Goal: Task Accomplishment & Management: Complete application form

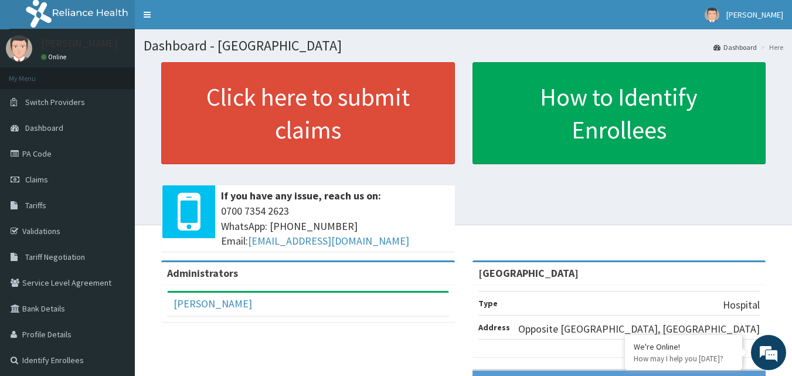
click at [461, 234] on div "Click here to submit claims If you have any issue, reach us on: 0700 7354 2623 …" at bounding box center [307, 161] width 311 height 198
click at [53, 178] on link "Claims" at bounding box center [67, 180] width 135 height 26
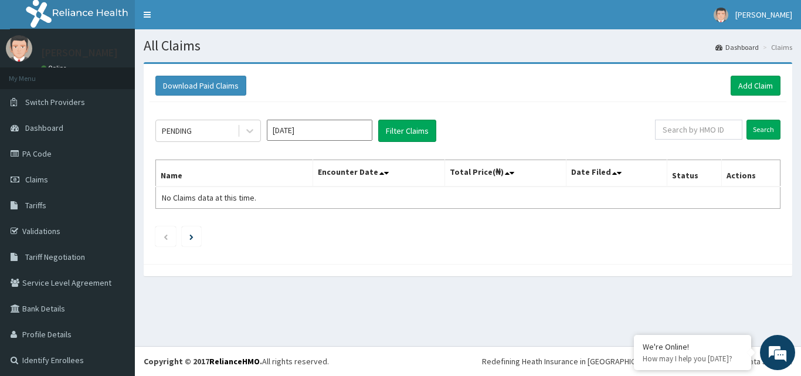
click at [300, 132] on input "[DATE]" at bounding box center [320, 130] width 106 height 21
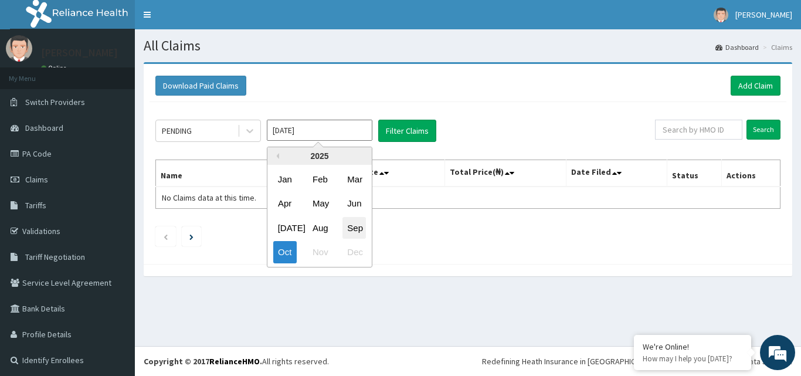
click at [356, 225] on div "Sep" at bounding box center [353, 228] width 23 height 22
type input "Sep 2025"
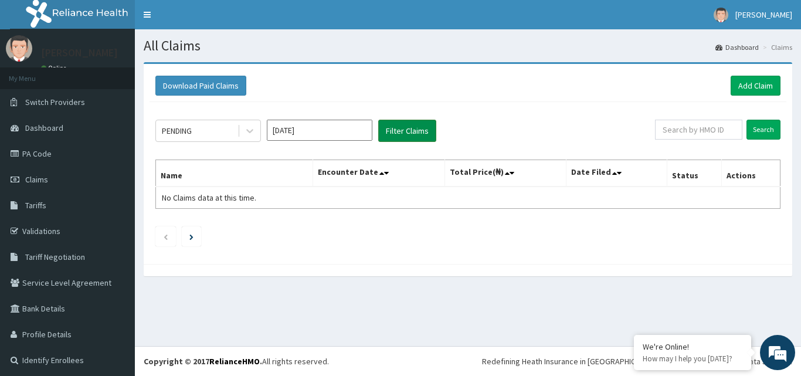
click at [408, 125] on button "Filter Claims" at bounding box center [407, 131] width 58 height 22
click at [413, 130] on button "Filter Claims" at bounding box center [407, 131] width 58 height 22
click at [403, 124] on button "Filter Claims" at bounding box center [407, 131] width 58 height 22
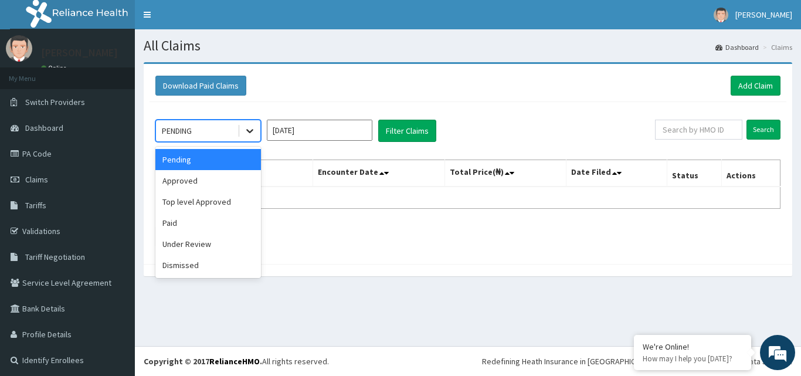
click at [249, 132] on icon at bounding box center [249, 132] width 7 height 4
click at [226, 198] on div "Top level Approved" at bounding box center [208, 201] width 106 height 21
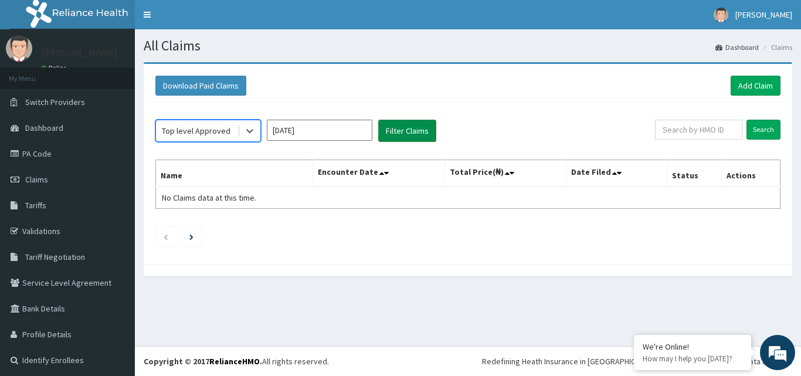
click at [398, 132] on button "Filter Claims" at bounding box center [407, 131] width 58 height 22
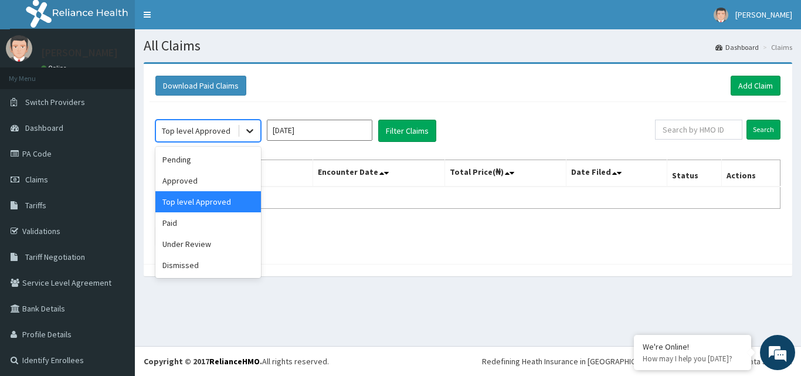
click at [250, 134] on icon at bounding box center [250, 131] width 12 height 12
click at [207, 239] on div "Under Review" at bounding box center [208, 243] width 106 height 21
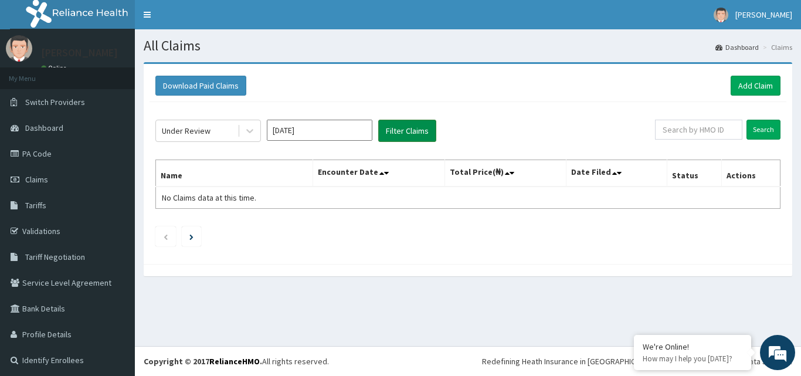
click at [395, 127] on button "Filter Claims" at bounding box center [407, 131] width 58 height 22
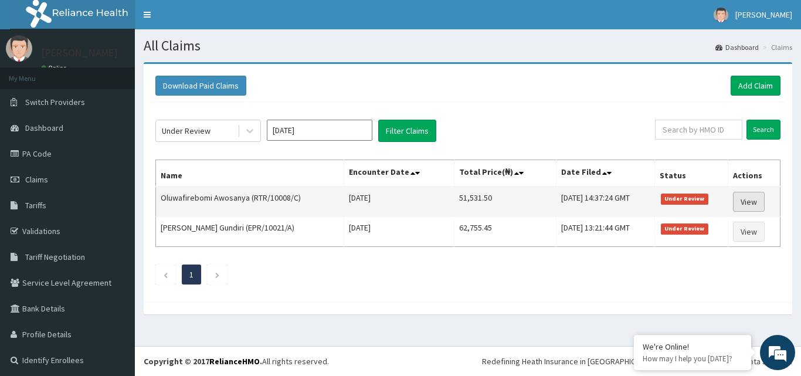
click at [737, 199] on link "View" at bounding box center [749, 202] width 32 height 20
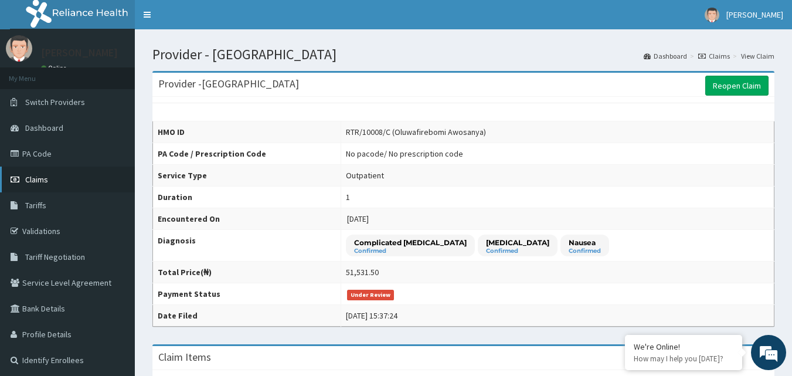
click at [86, 184] on link "Claims" at bounding box center [67, 180] width 135 height 26
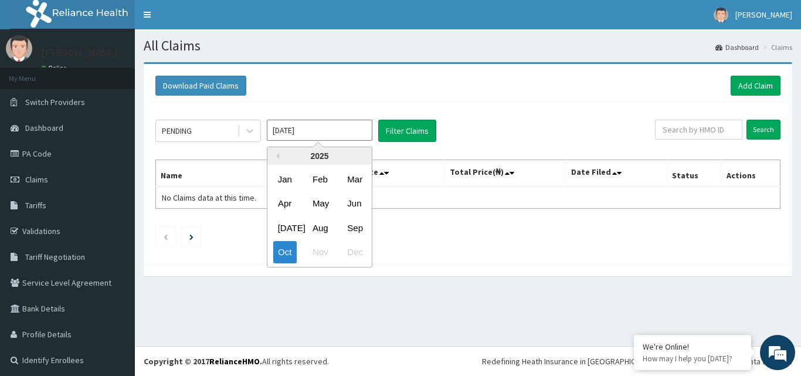
click at [296, 138] on input "Oct 2025" at bounding box center [320, 130] width 106 height 21
click at [358, 228] on div "Sep" at bounding box center [353, 228] width 23 height 22
type input "Sep 2025"
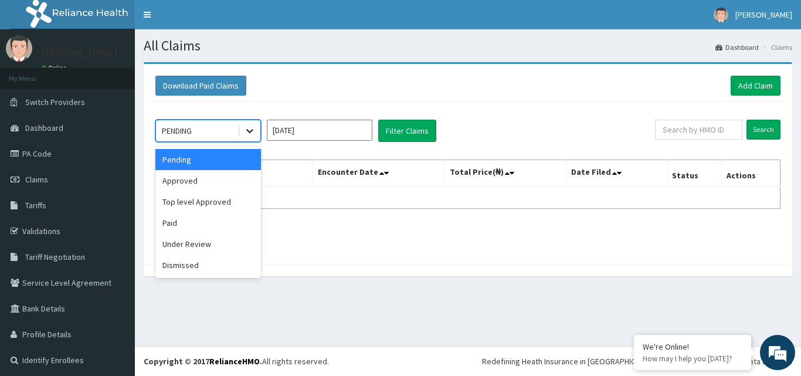
click at [250, 132] on icon at bounding box center [249, 132] width 7 height 4
click at [216, 243] on div "Under Review" at bounding box center [208, 243] width 106 height 21
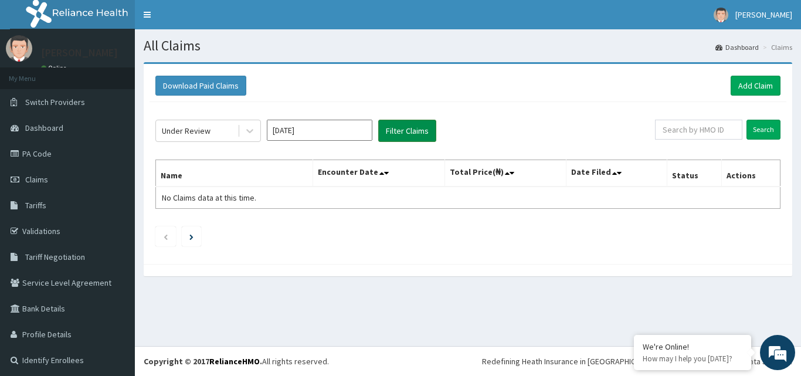
click at [404, 131] on button "Filter Claims" at bounding box center [407, 131] width 58 height 22
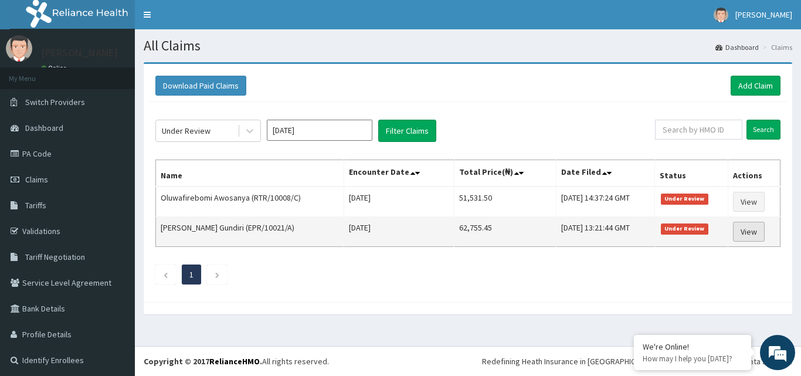
click at [740, 233] on link "View" at bounding box center [749, 232] width 32 height 20
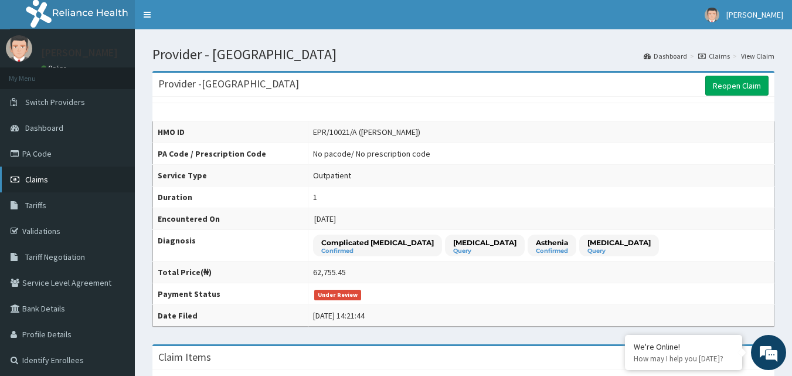
click at [106, 171] on link "Claims" at bounding box center [67, 180] width 135 height 26
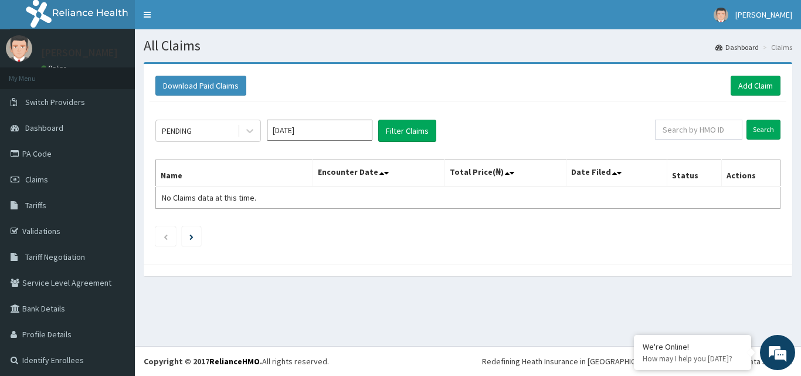
click at [294, 125] on input "Oct 2025" at bounding box center [320, 130] width 106 height 21
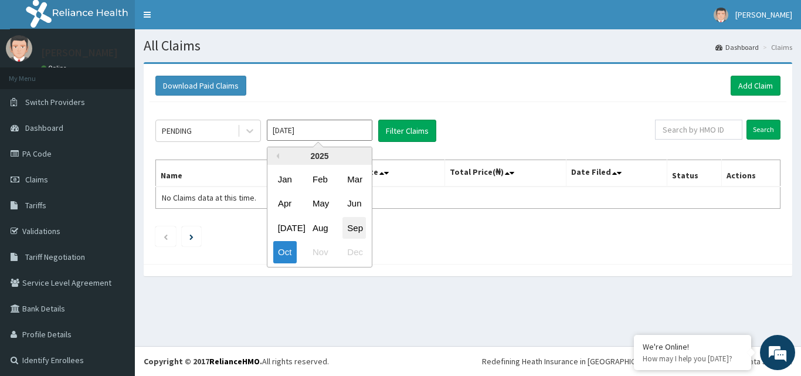
click at [351, 225] on div "Sep" at bounding box center [353, 228] width 23 height 22
type input "Sep 2025"
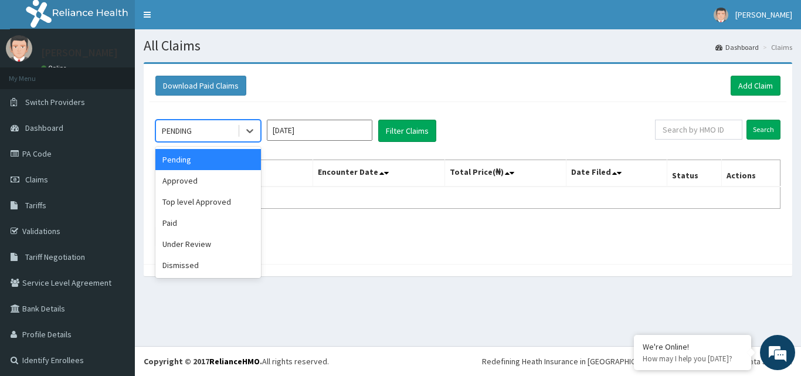
click at [238, 135] on div at bounding box center [248, 130] width 23 height 21
click at [234, 178] on div "Approved" at bounding box center [208, 180] width 106 height 21
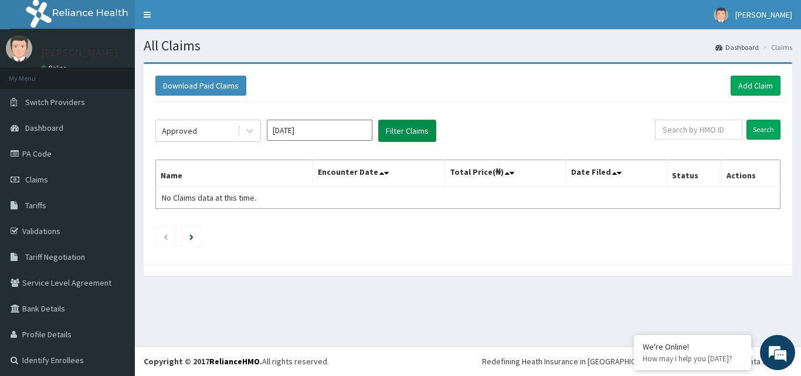
click at [400, 130] on button "Filter Claims" at bounding box center [407, 131] width 58 height 22
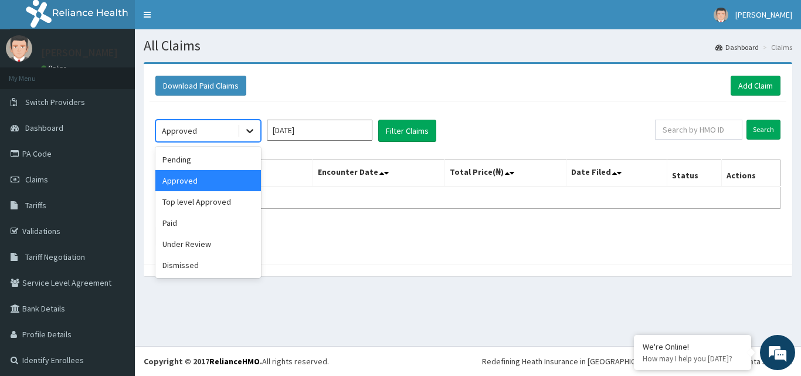
click at [250, 131] on icon at bounding box center [250, 131] width 12 height 12
click at [209, 226] on div "Paid" at bounding box center [208, 222] width 106 height 21
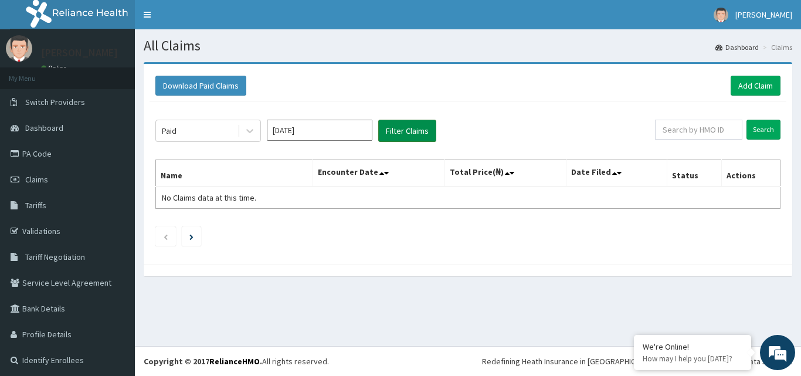
click at [400, 125] on button "Filter Claims" at bounding box center [407, 131] width 58 height 22
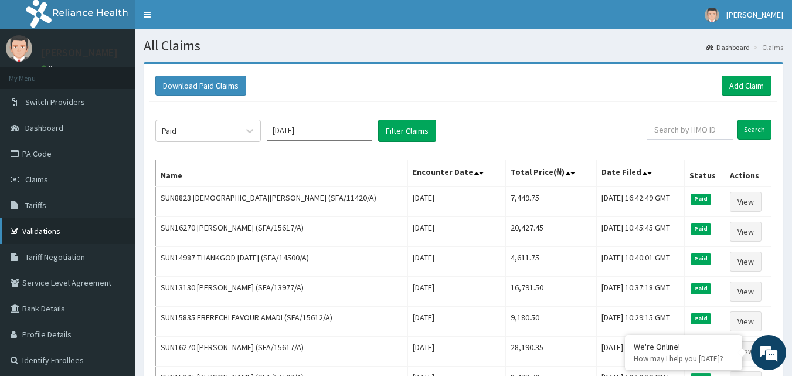
click at [77, 226] on link "Validations" at bounding box center [67, 231] width 135 height 26
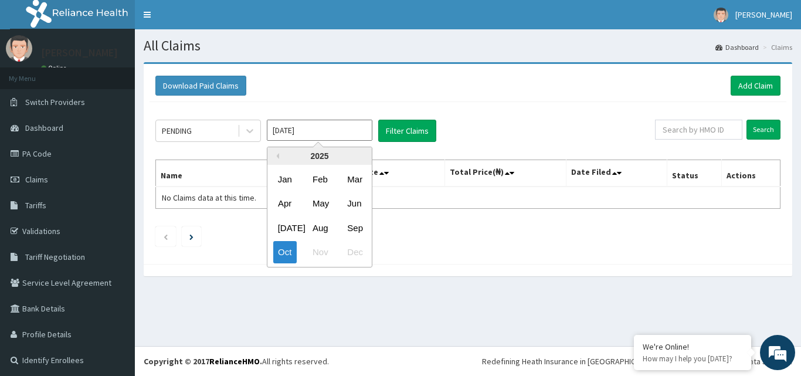
click at [326, 130] on input "[DATE]" at bounding box center [320, 130] width 106 height 21
click at [325, 226] on div "Aug" at bounding box center [319, 228] width 23 height 22
type input "[DATE]"
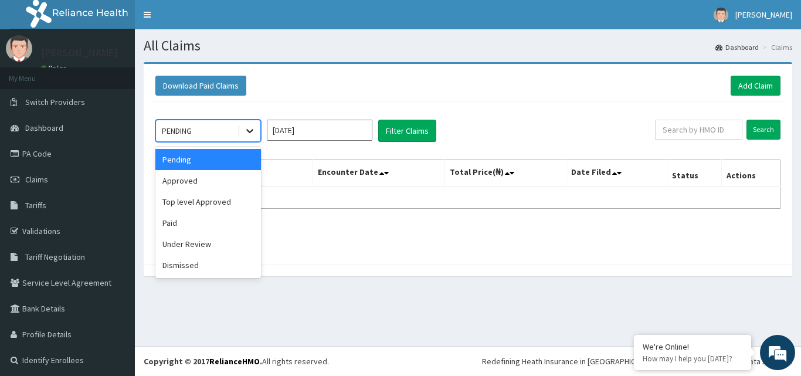
click at [240, 131] on div at bounding box center [249, 130] width 21 height 21
click at [230, 218] on div "Paid" at bounding box center [208, 222] width 106 height 21
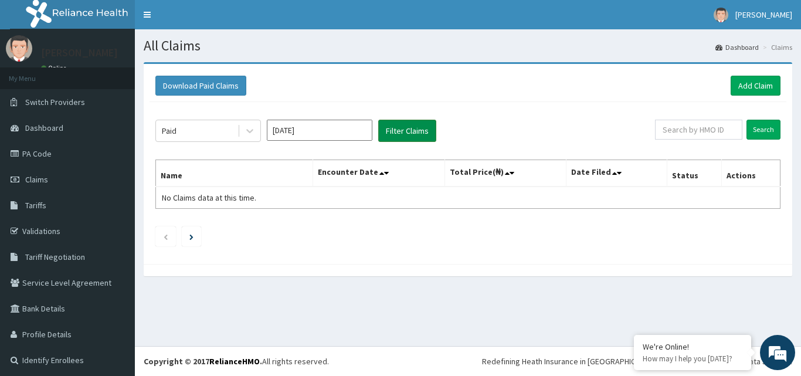
click at [418, 133] on button "Filter Claims" at bounding box center [407, 131] width 58 height 22
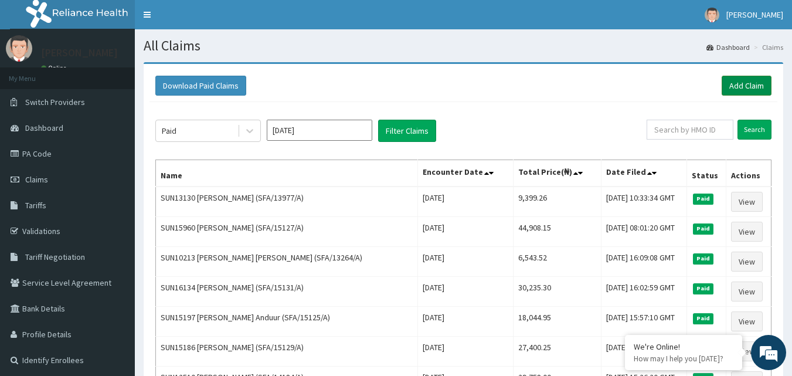
click at [756, 84] on link "Add Claim" at bounding box center [747, 86] width 50 height 20
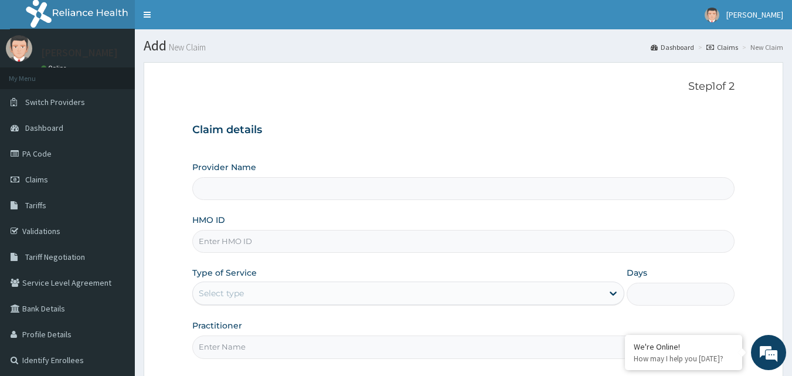
type input "[GEOGRAPHIC_DATA]"
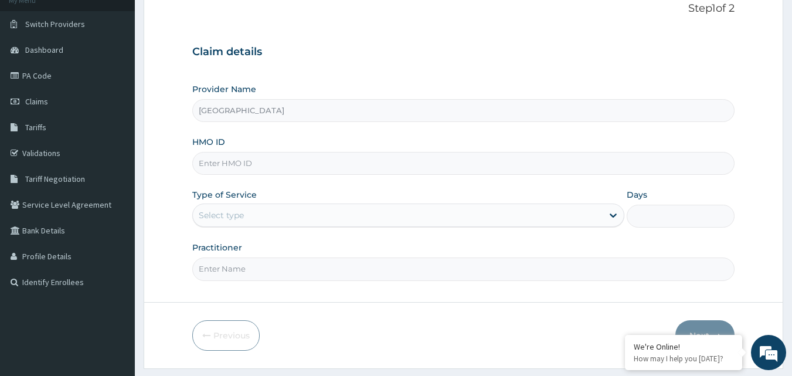
scroll to position [110, 0]
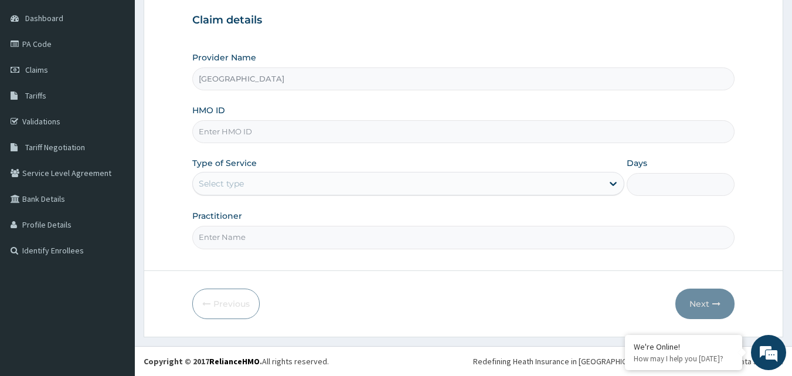
click at [392, 133] on input "HMO ID" at bounding box center [463, 131] width 543 height 23
type input "SFA/14451/A"
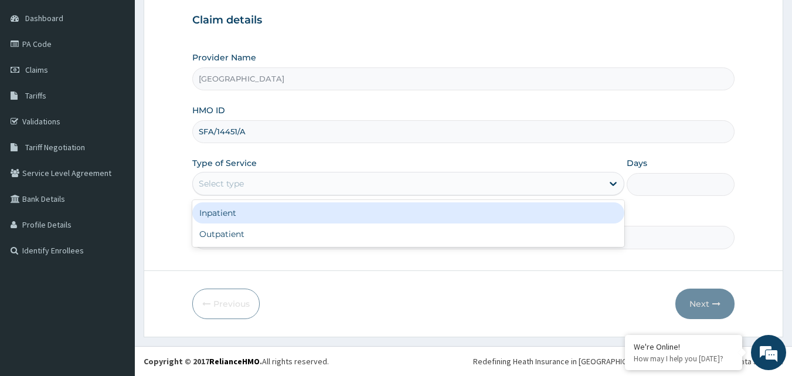
click at [291, 185] on div "Select type" at bounding box center [398, 183] width 410 height 19
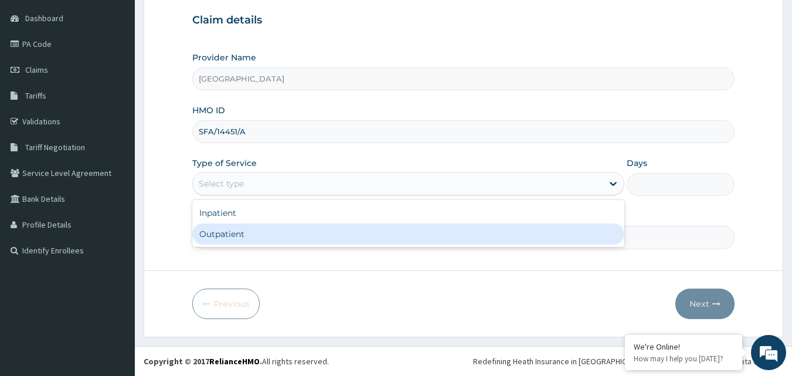
click at [308, 229] on div "Outpatient" at bounding box center [408, 233] width 432 height 21
type input "1"
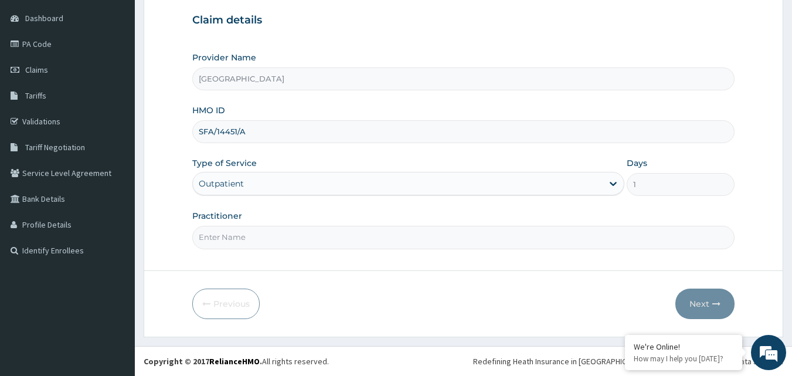
click at [459, 240] on input "Practitioner" at bounding box center [463, 237] width 543 height 23
click at [440, 19] on h3 "Claim details" at bounding box center [463, 20] width 543 height 13
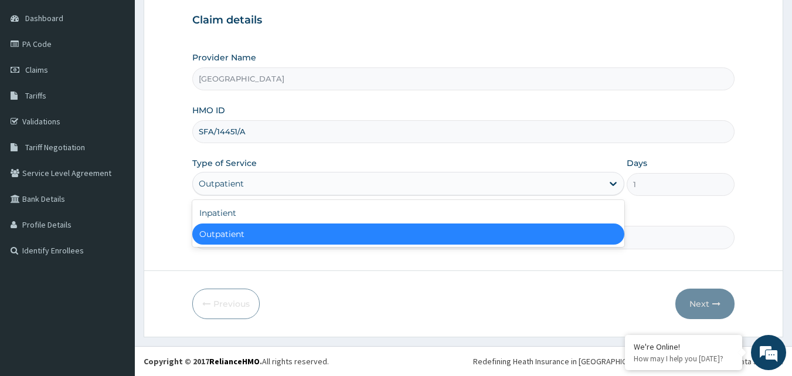
click at [327, 184] on div "Outpatient" at bounding box center [398, 183] width 410 height 19
click at [327, 234] on div "Outpatient" at bounding box center [408, 233] width 432 height 21
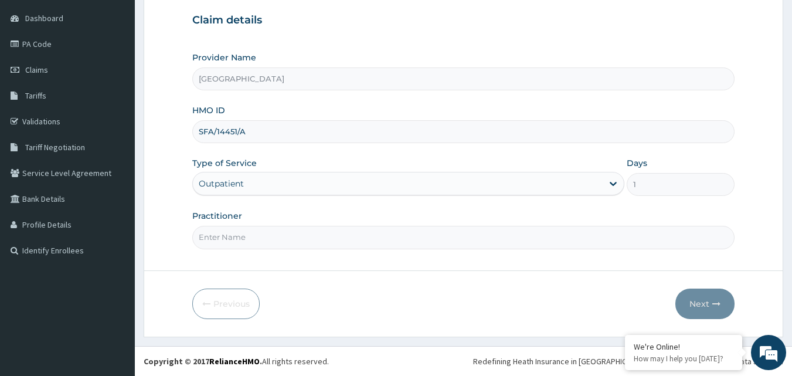
click at [327, 234] on input "Practitioner" at bounding box center [463, 237] width 543 height 23
type input "DR [PERSON_NAME]"
click at [707, 303] on button "Next" at bounding box center [705, 304] width 59 height 30
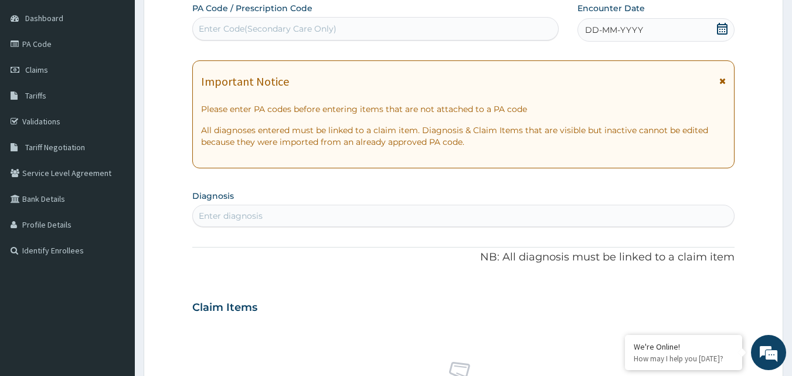
click at [660, 28] on div "DD-MM-YYYY" at bounding box center [656, 29] width 157 height 23
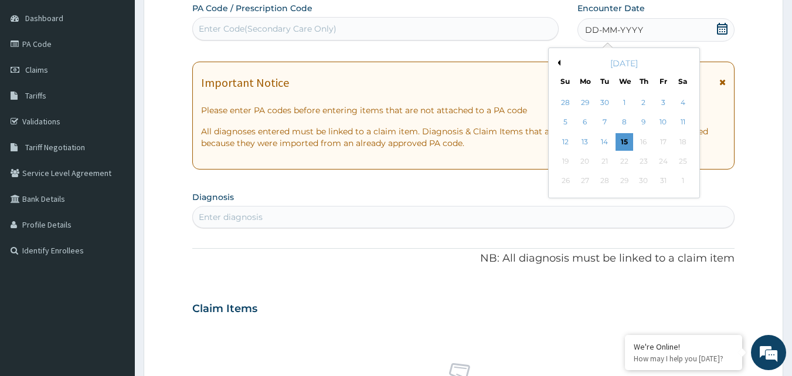
click at [560, 65] on button "Previous Month" at bounding box center [558, 63] width 6 height 6
click at [661, 163] on div "26" at bounding box center [663, 161] width 18 height 18
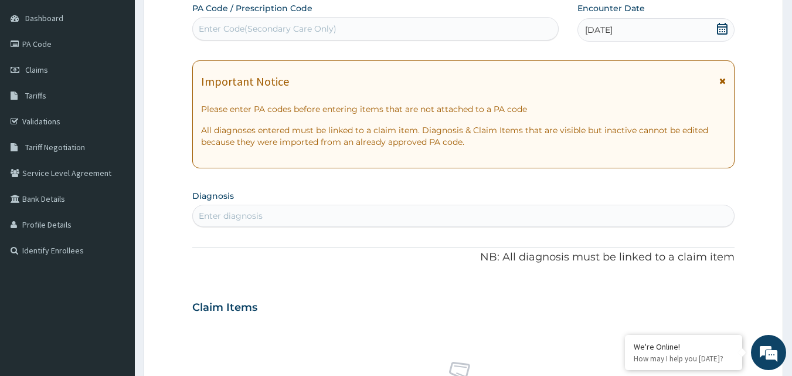
click at [460, 216] on div "Enter diagnosis" at bounding box center [464, 215] width 542 height 19
type input "P"
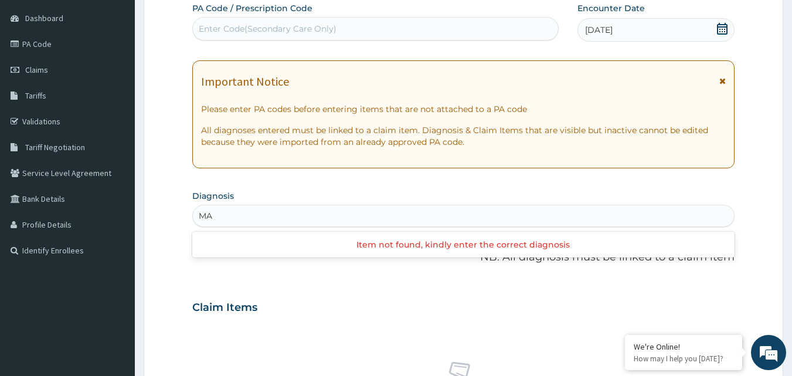
type input "M"
type input "F"
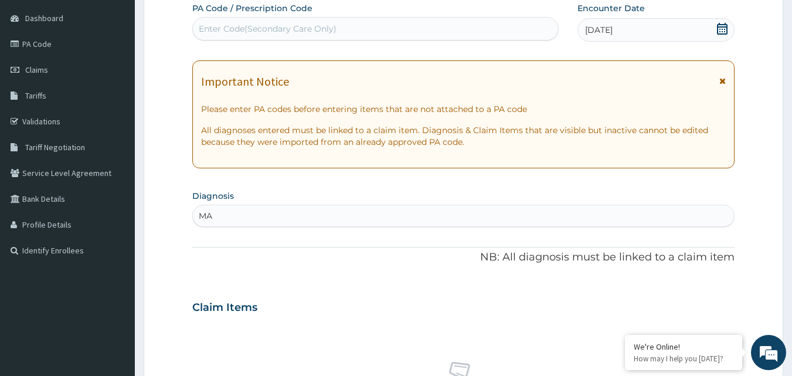
type input "M"
type input "PLAS"
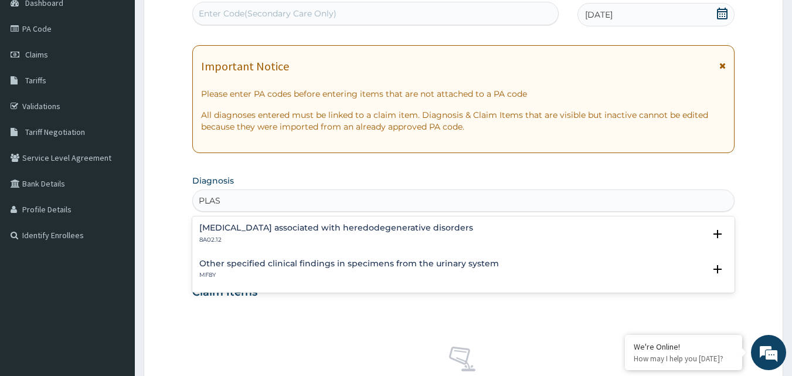
scroll to position [141, 0]
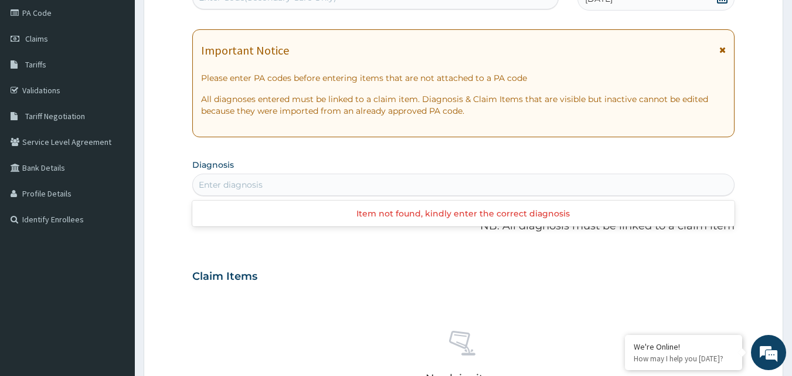
click at [629, 184] on div "Enter diagnosis" at bounding box center [464, 184] width 542 height 19
type input "K"
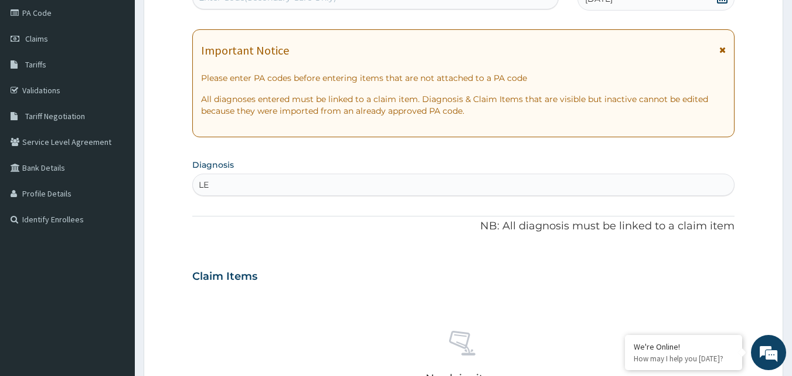
type input "L"
type input "M"
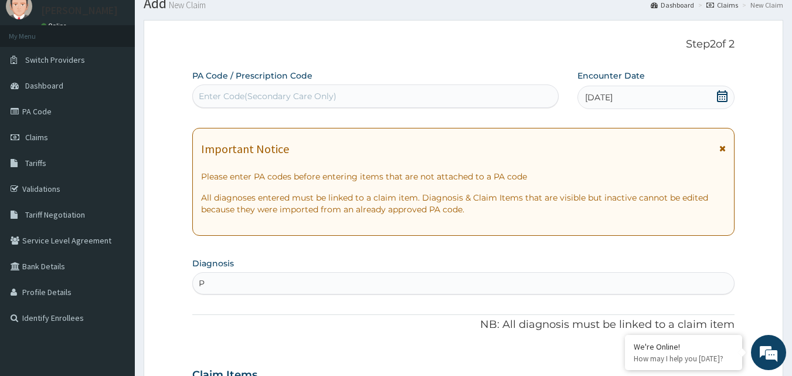
scroll to position [0, 0]
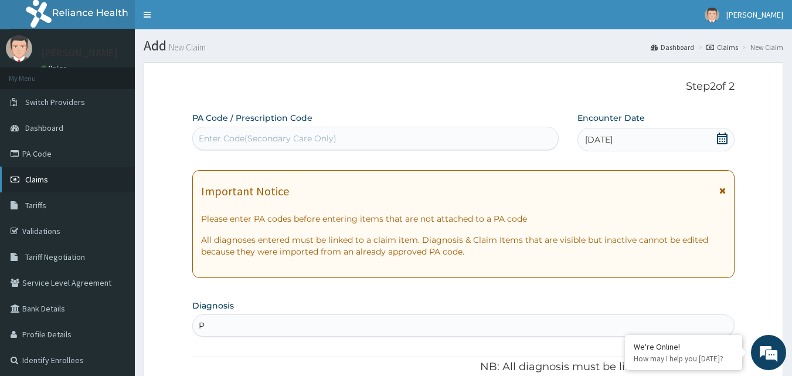
type input "P"
click at [65, 179] on link "Claims" at bounding box center [67, 180] width 135 height 26
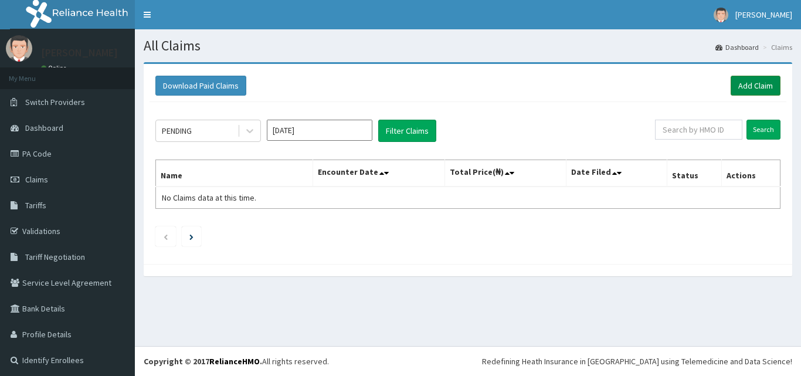
click at [736, 90] on link "Add Claim" at bounding box center [756, 86] width 50 height 20
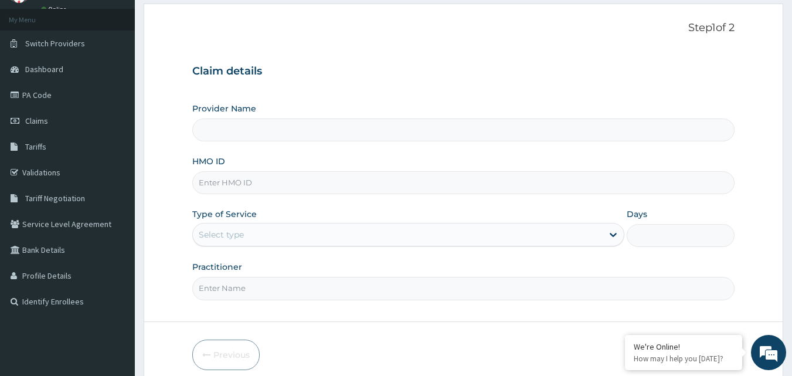
scroll to position [57, 0]
click at [426, 136] on input "Provider Name" at bounding box center [463, 131] width 543 height 23
click at [421, 186] on input "HMO ID" at bounding box center [463, 183] width 543 height 23
type input "[GEOGRAPHIC_DATA]"
type input "SFA/14451/A"
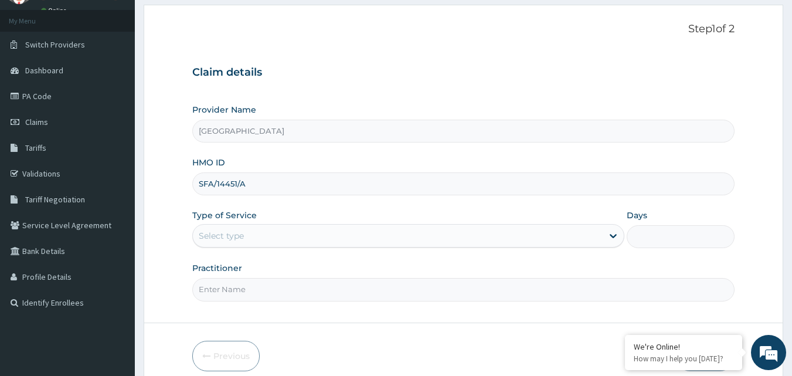
scroll to position [0, 0]
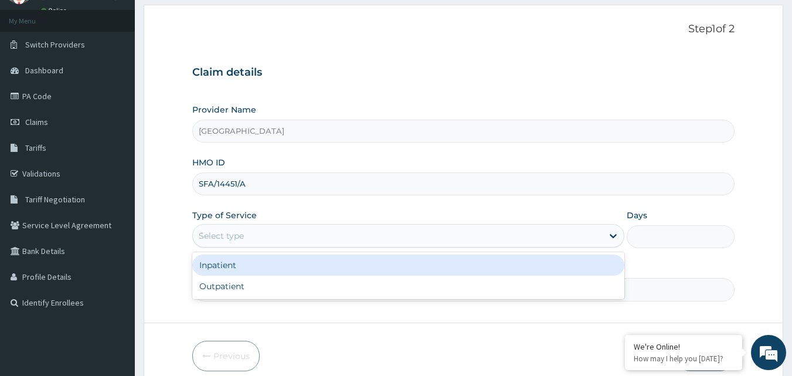
click at [283, 230] on div "Select type" at bounding box center [398, 235] width 410 height 19
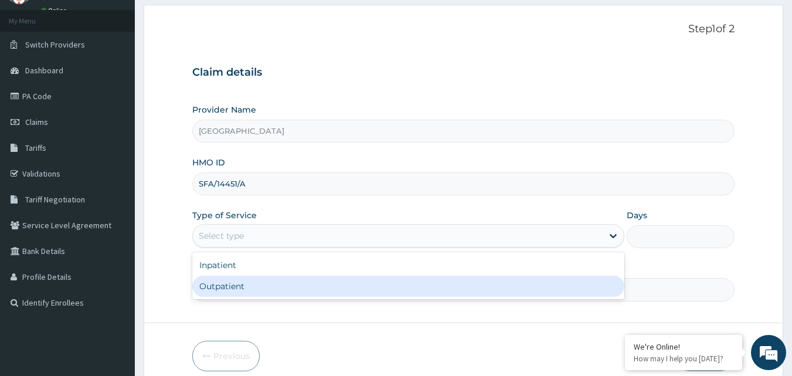
click at [290, 284] on div "Outpatient" at bounding box center [408, 286] width 432 height 21
type input "1"
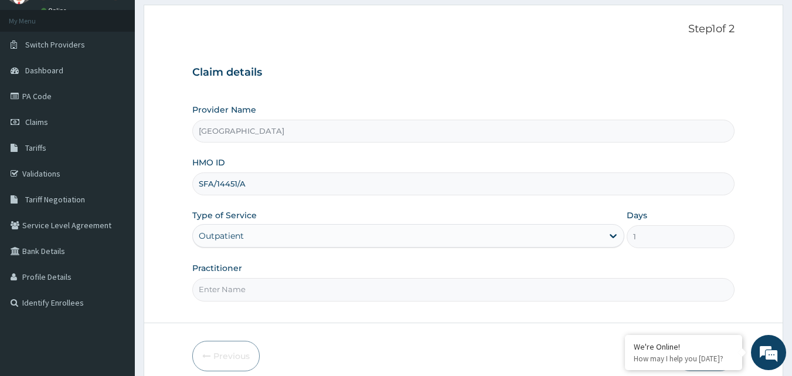
click at [290, 287] on input "Practitioner" at bounding box center [463, 289] width 543 height 23
type input "DR [PERSON_NAME]"
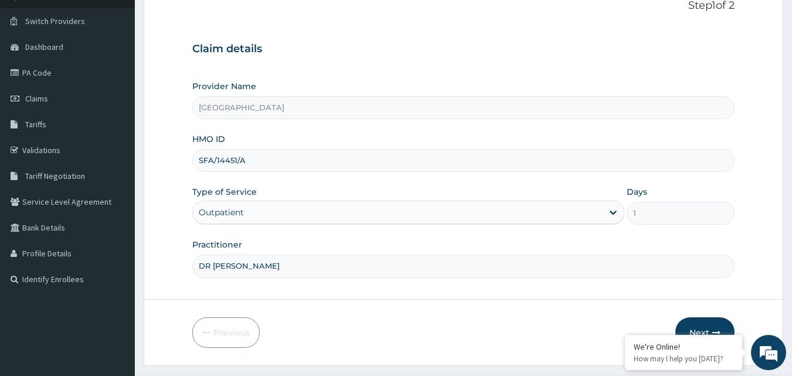
scroll to position [110, 0]
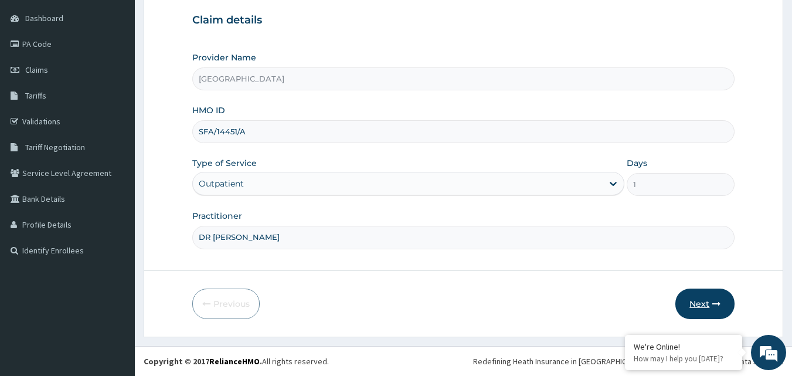
click at [696, 304] on button "Next" at bounding box center [705, 304] width 59 height 30
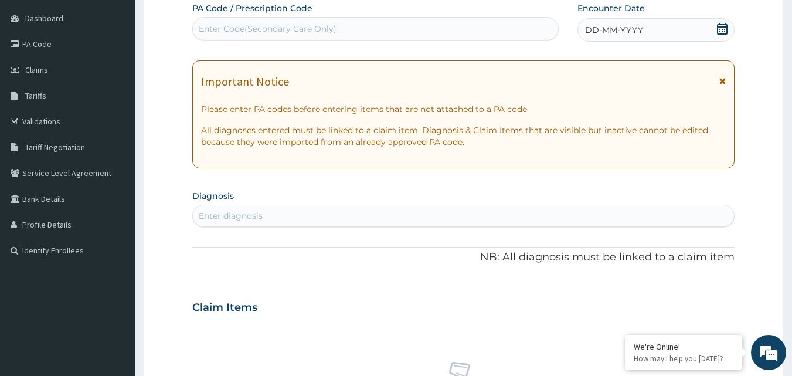
click at [652, 34] on div "DD-MM-YYYY" at bounding box center [656, 29] width 157 height 23
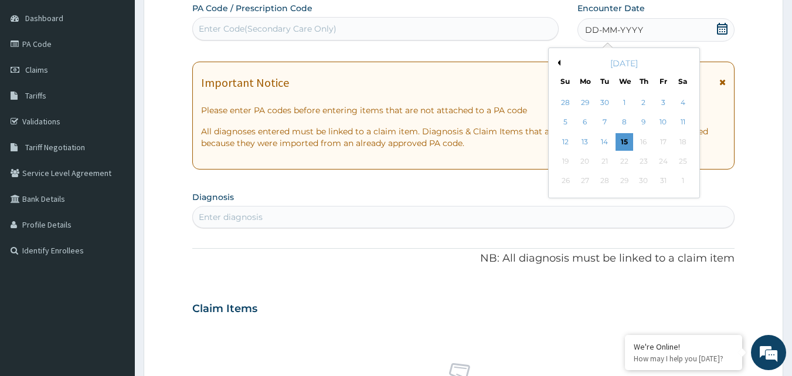
click at [559, 60] on button "Previous Month" at bounding box center [558, 63] width 6 height 6
click at [659, 164] on div "26" at bounding box center [663, 161] width 18 height 18
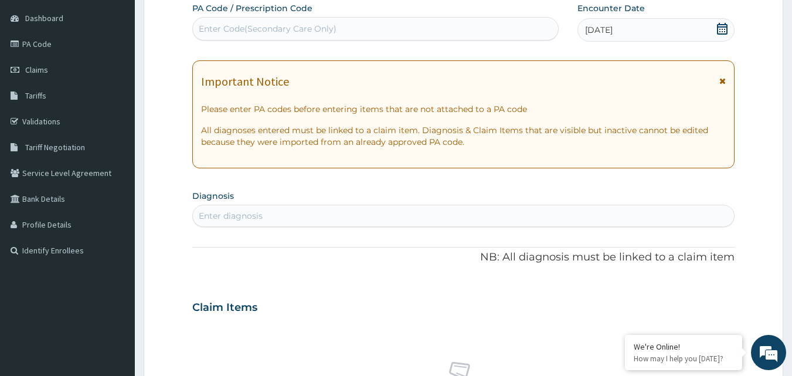
click at [528, 217] on div "Enter diagnosis" at bounding box center [464, 215] width 542 height 19
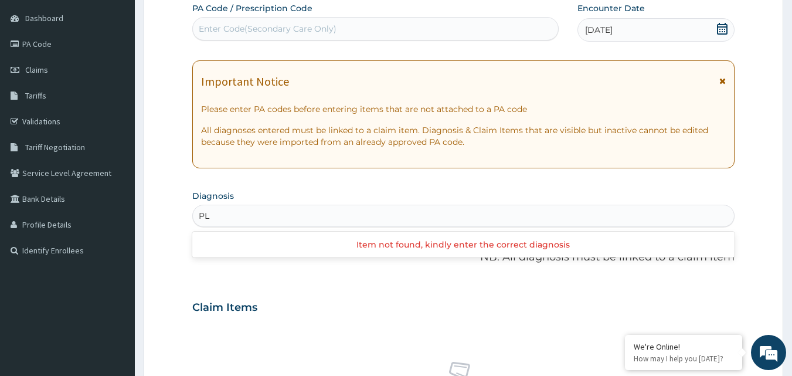
type input "P"
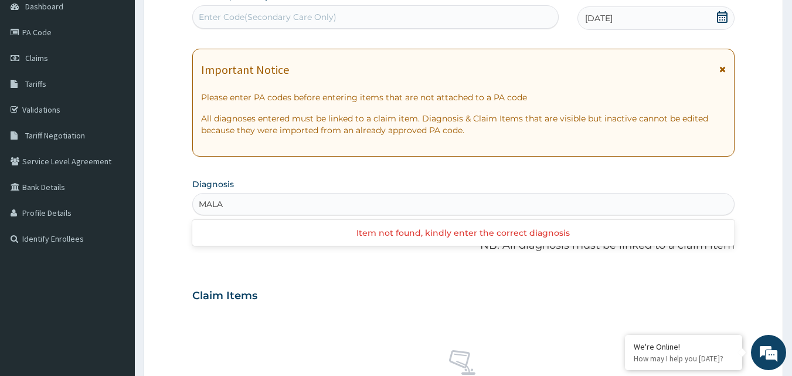
scroll to position [107, 0]
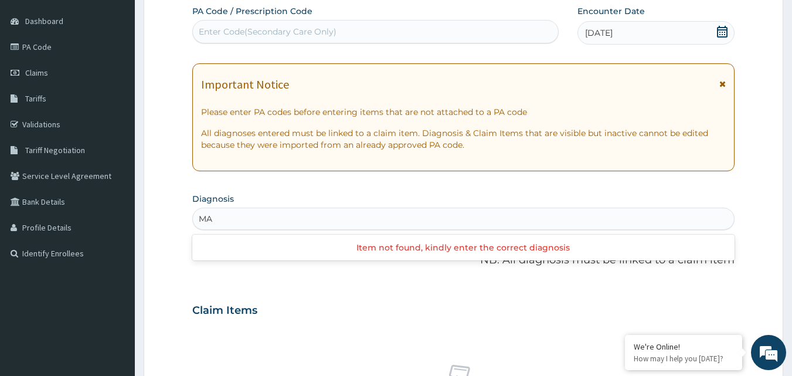
type input "M"
type input "P"
type input "M"
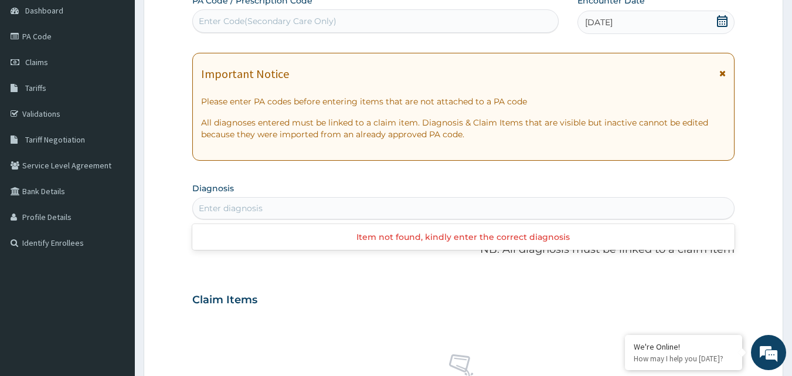
scroll to position [172, 0]
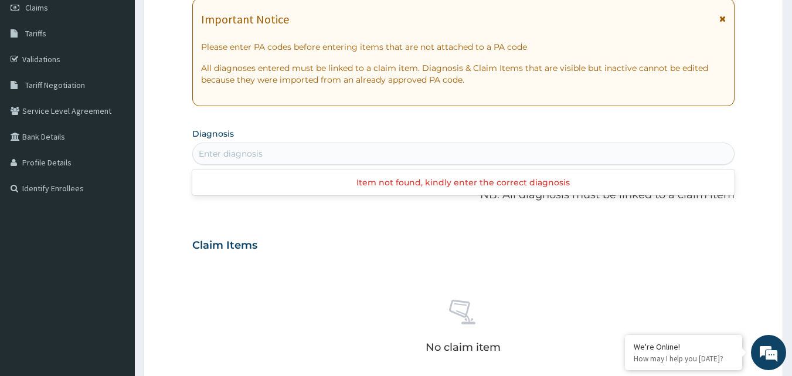
click at [494, 157] on div "Enter diagnosis" at bounding box center [464, 153] width 542 height 19
type input "H"
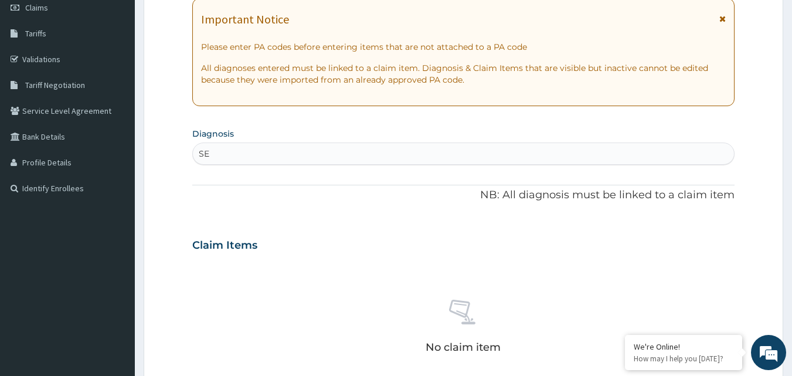
type input "S"
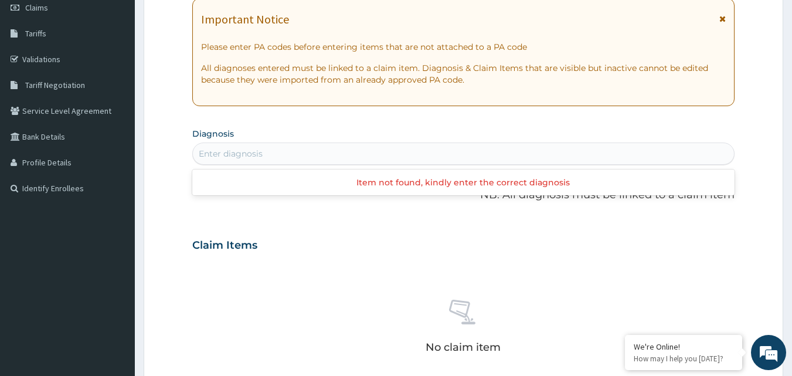
scroll to position [0, 0]
